Goal: Go to known website: Access a specific website the user already knows

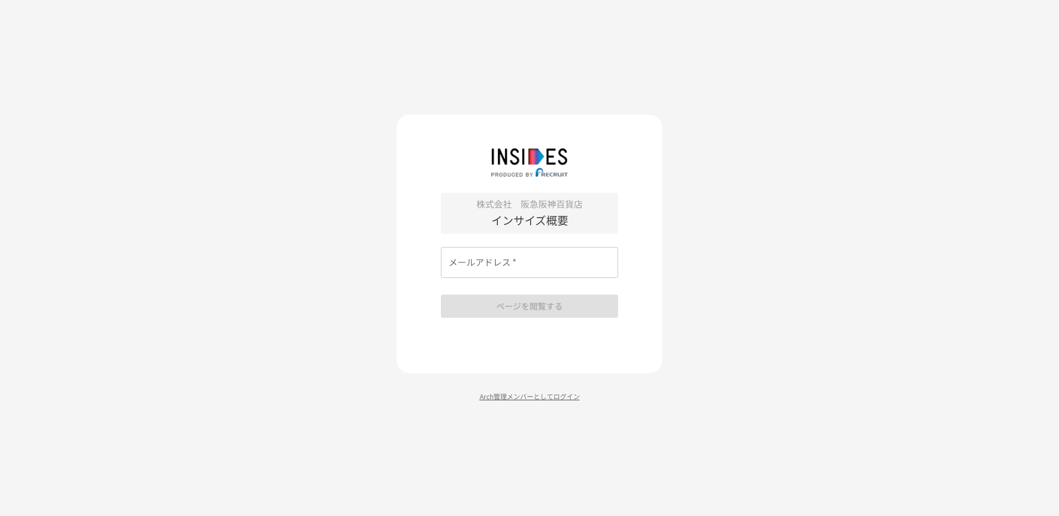
click at [537, 395] on p "Arch管理メンバーとしてログイン" at bounding box center [530, 396] width 266 height 11
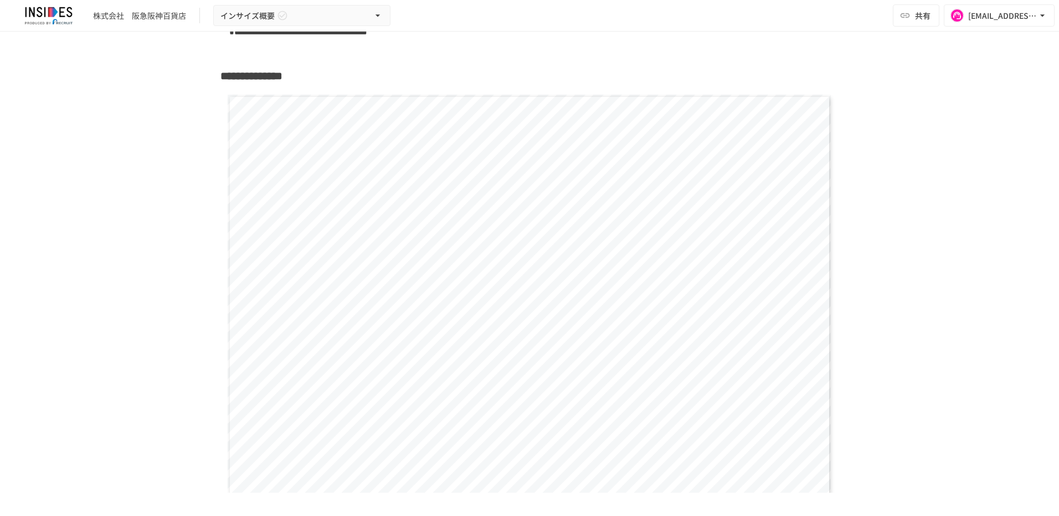
scroll to position [2715, 0]
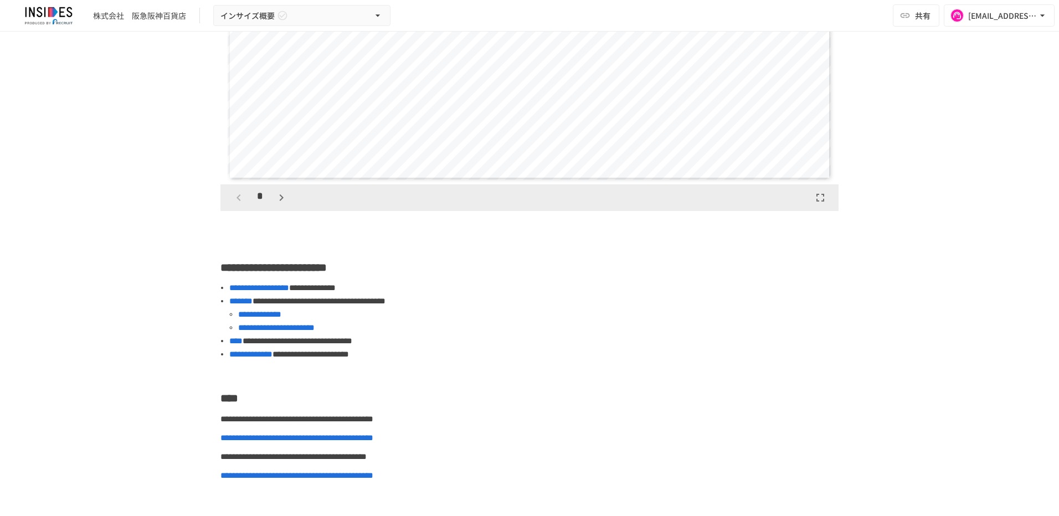
click at [277, 204] on icon "button" at bounding box center [281, 197] width 13 height 13
click at [277, 207] on div "*" at bounding box center [260, 197] width 62 height 19
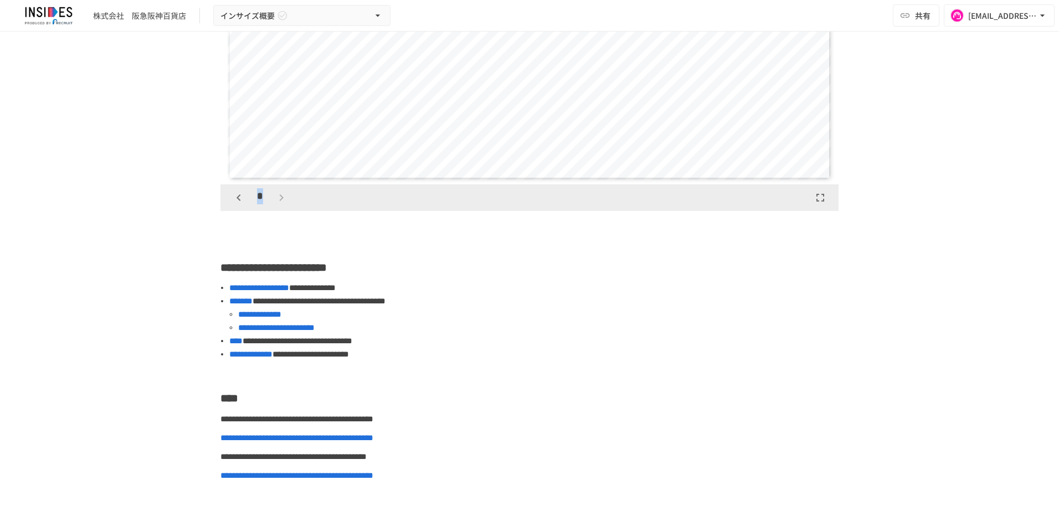
click at [277, 207] on div "*" at bounding box center [260, 197] width 62 height 19
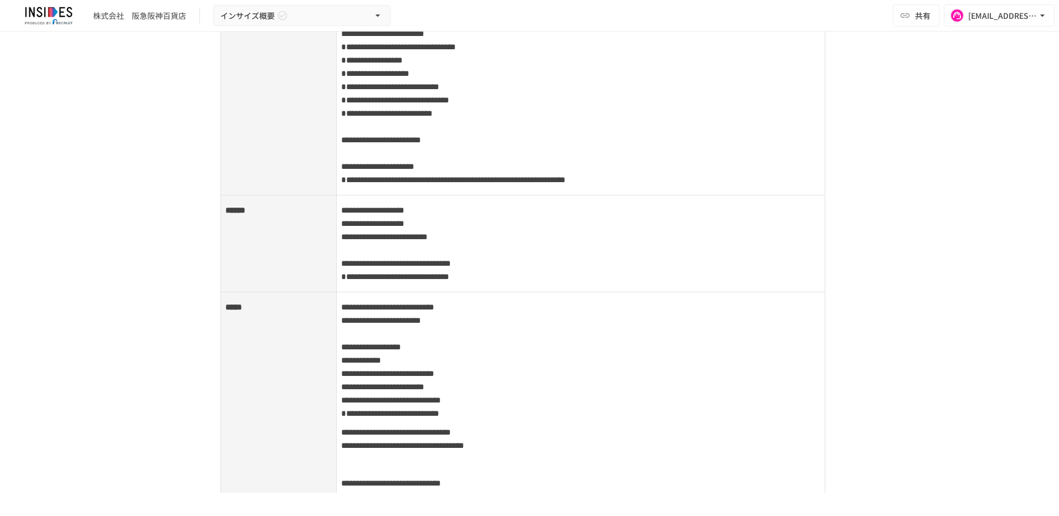
scroll to position [277, 0]
